Goal: Transaction & Acquisition: Subscribe to service/newsletter

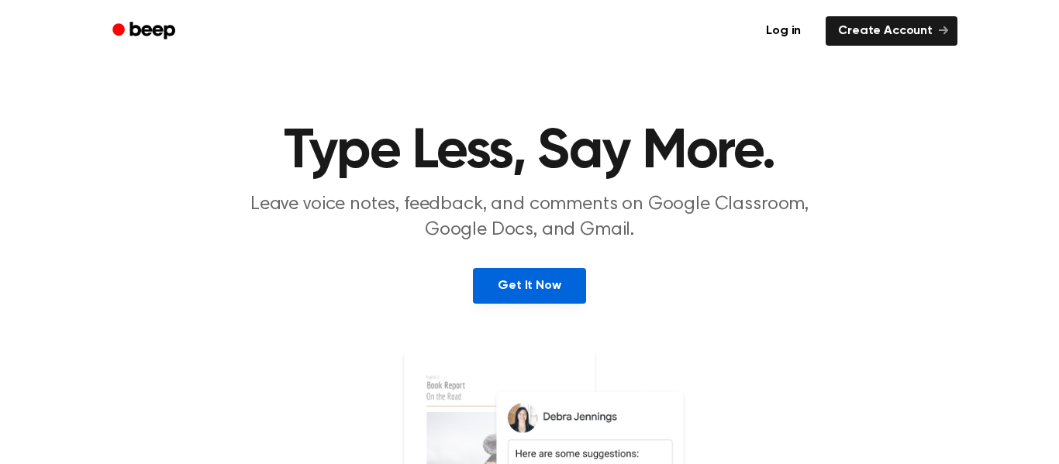
click at [547, 298] on link "Get It Now" at bounding box center [529, 286] width 112 height 36
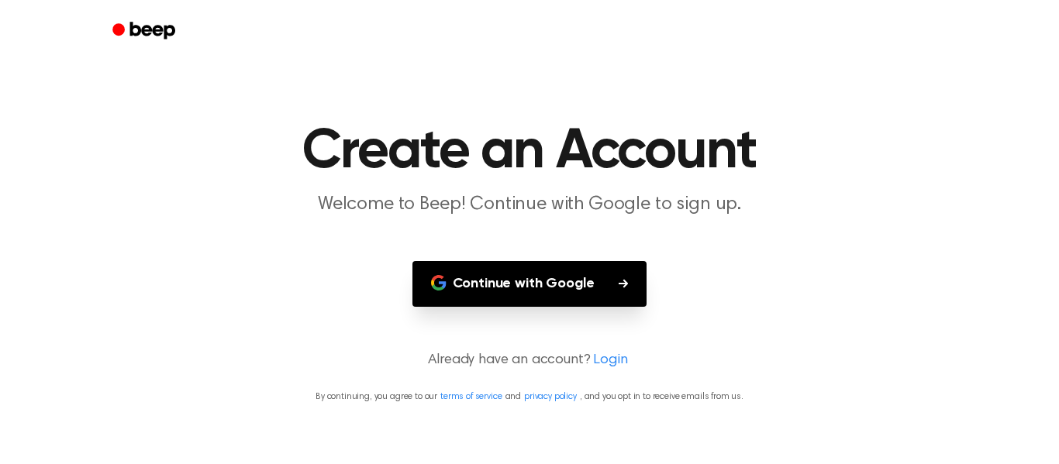
click at [553, 292] on button "Continue with Google" at bounding box center [529, 284] width 235 height 46
click at [561, 284] on button "Continue with Google" at bounding box center [529, 284] width 235 height 46
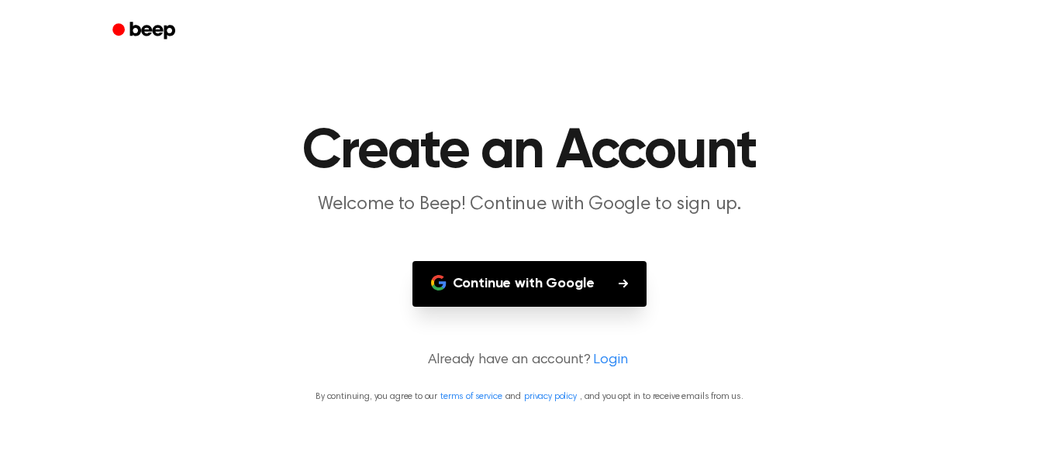
click at [561, 284] on button "Continue with Google" at bounding box center [529, 284] width 235 height 46
click at [651, 283] on div "Continue with Google" at bounding box center [529, 284] width 347 height 46
click at [625, 287] on icon "button" at bounding box center [623, 283] width 9 height 9
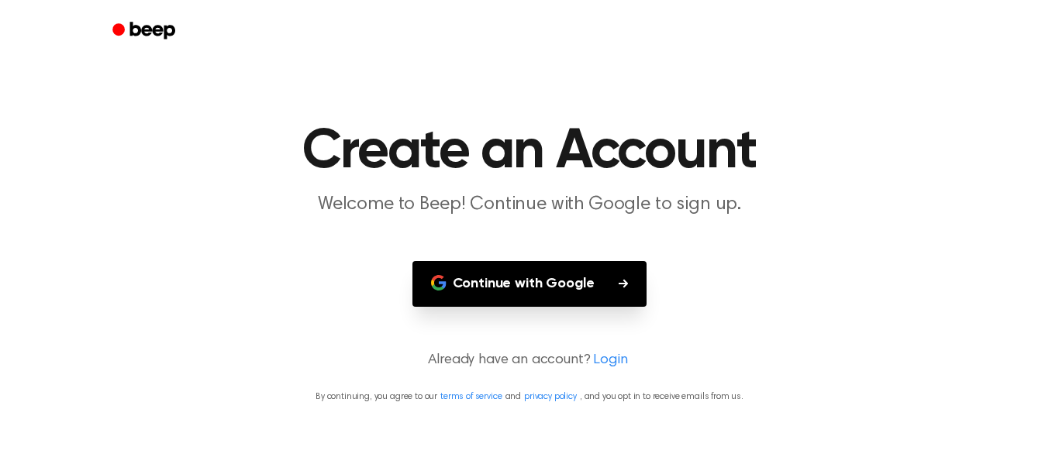
click at [547, 293] on button "Continue with Google" at bounding box center [529, 284] width 235 height 46
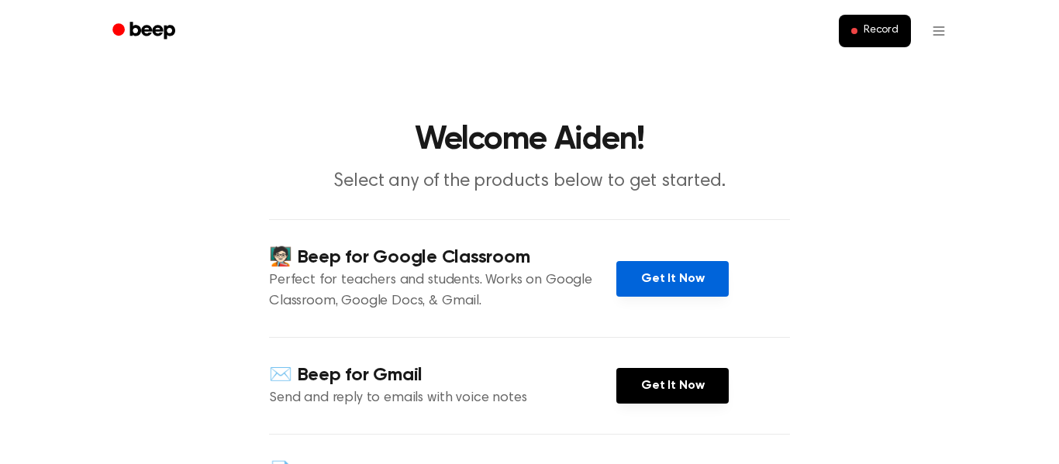
click at [689, 274] on link "Get It Now" at bounding box center [672, 279] width 112 height 36
click at [692, 288] on link "Get It Now" at bounding box center [672, 279] width 112 height 36
click at [657, 284] on link "Get It Now" at bounding box center [672, 279] width 112 height 36
